Goal: Task Accomplishment & Management: Manage account settings

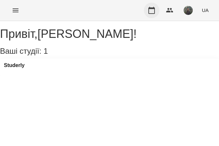
click at [154, 12] on icon "button" at bounding box center [152, 10] width 8 height 8
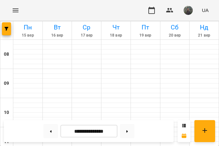
scroll to position [170, 0]
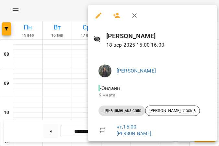
click at [69, 61] on div at bounding box center [109, 73] width 219 height 146
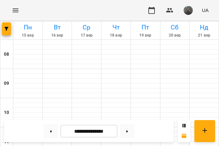
scroll to position [180, 0]
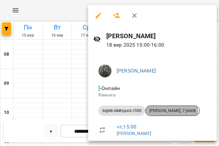
click at [157, 113] on span "[PERSON_NAME], 7 років" at bounding box center [173, 111] width 54 height 6
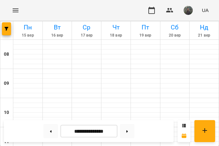
scroll to position [172, 0]
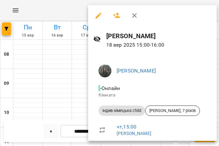
click at [132, 111] on span "Індив німецька child" at bounding box center [122, 111] width 47 height 6
click at [100, 16] on icon "button" at bounding box center [99, 16] width 8 height 8
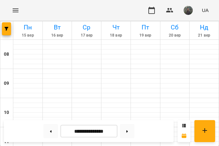
scroll to position [188, 0]
click at [51, 132] on icon at bounding box center [51, 131] width 2 height 2
click at [122, 134] on button at bounding box center [127, 131] width 15 height 14
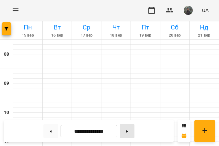
click at [129, 136] on button at bounding box center [127, 131] width 15 height 14
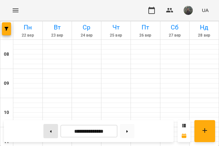
click at [52, 134] on button at bounding box center [50, 131] width 15 height 14
type input "**********"
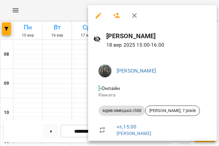
click at [130, 112] on span "Індив німецька child" at bounding box center [122, 111] width 47 height 6
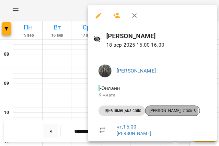
click at [169, 112] on span "[PERSON_NAME], 7 років" at bounding box center [173, 111] width 54 height 6
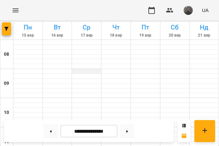
scroll to position [172, 0]
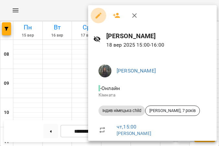
click at [99, 17] on icon "button" at bounding box center [99, 16] width 8 height 8
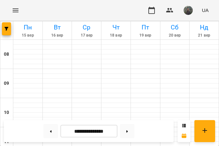
scroll to position [182, 0]
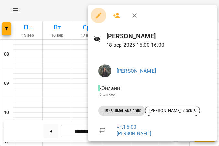
click at [99, 15] on icon "button" at bounding box center [99, 16] width 6 height 6
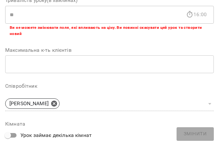
scroll to position [127, 0]
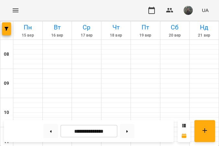
scroll to position [186, 0]
click at [16, 12] on icon "Menu" at bounding box center [16, 10] width 8 height 8
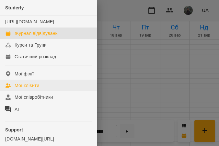
scroll to position [0, 0]
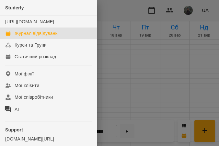
click at [154, 97] on div at bounding box center [109, 73] width 219 height 146
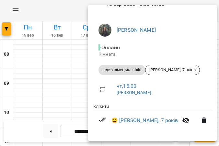
scroll to position [41, 0]
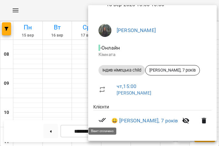
click at [101, 120] on icon at bounding box center [102, 120] width 7 height 4
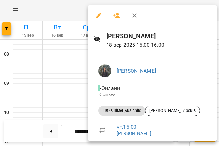
scroll to position [0, 0]
click at [112, 89] on span "- Онлайн" at bounding box center [110, 88] width 23 height 6
click at [97, 16] on icon "button" at bounding box center [99, 16] width 6 height 6
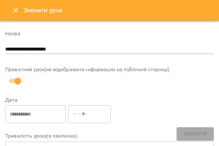
click at [14, 8] on icon "Close" at bounding box center [16, 10] width 8 height 8
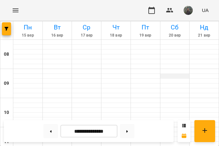
scroll to position [192, 0]
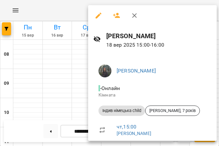
click at [69, 76] on div at bounding box center [109, 73] width 219 height 146
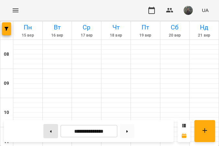
click at [54, 133] on button at bounding box center [50, 131] width 15 height 14
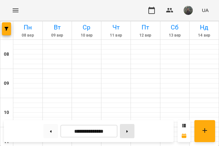
click at [121, 130] on button at bounding box center [127, 131] width 15 height 14
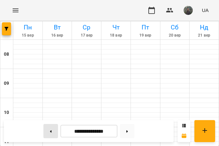
click at [51, 134] on button at bounding box center [50, 131] width 15 height 14
type input "**********"
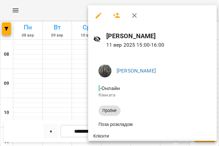
scroll to position [0, 0]
click at [100, 15] on icon "button" at bounding box center [99, 16] width 8 height 8
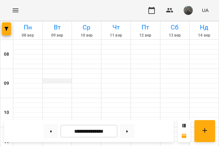
scroll to position [162, 0]
click at [7, 32] on button "button" at bounding box center [6, 28] width 9 height 13
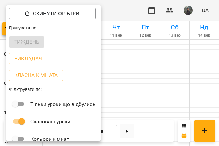
scroll to position [0, 0]
click at [169, 42] on div at bounding box center [109, 73] width 219 height 146
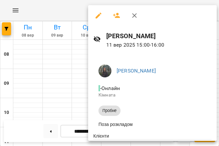
click at [109, 88] on span "- Онлайн" at bounding box center [110, 88] width 23 height 6
click at [101, 90] on span "- Онлайн" at bounding box center [110, 88] width 23 height 6
click at [104, 108] on span "Пробне" at bounding box center [110, 111] width 22 height 6
click at [107, 80] on li "- [PERSON_NAME]" at bounding box center [152, 91] width 118 height 23
click at [107, 75] on img at bounding box center [105, 71] width 13 height 13
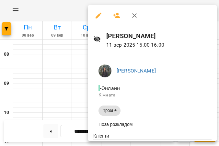
click at [121, 35] on h6 "[PERSON_NAME]" at bounding box center [159, 36] width 106 height 10
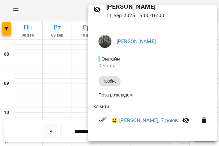
scroll to position [30, 0]
click at [132, 122] on link "😀 [PERSON_NAME], 7 років" at bounding box center [145, 121] width 67 height 8
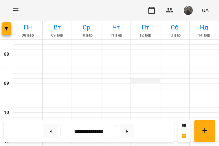
scroll to position [172, 0]
click at [125, 135] on button at bounding box center [127, 131] width 15 height 14
type input "**********"
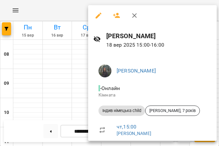
scroll to position [0, 0]
click at [56, 81] on div at bounding box center [109, 73] width 219 height 146
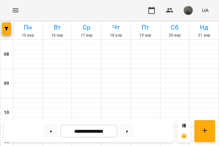
scroll to position [202, 0]
click at [130, 129] on button at bounding box center [127, 131] width 15 height 14
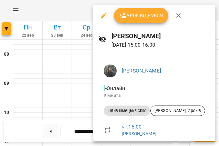
click at [76, 69] on div at bounding box center [109, 73] width 219 height 146
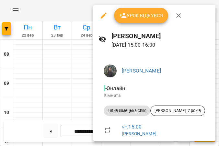
click at [79, 54] on div at bounding box center [109, 73] width 219 height 146
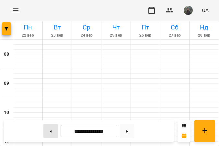
click at [54, 131] on button at bounding box center [50, 131] width 15 height 14
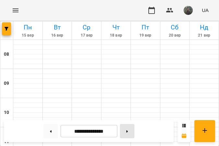
click at [129, 134] on button at bounding box center [127, 131] width 15 height 14
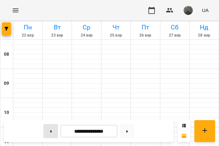
click at [51, 132] on icon at bounding box center [51, 131] width 2 height 2
type input "**********"
